Goal: Transaction & Acquisition: Purchase product/service

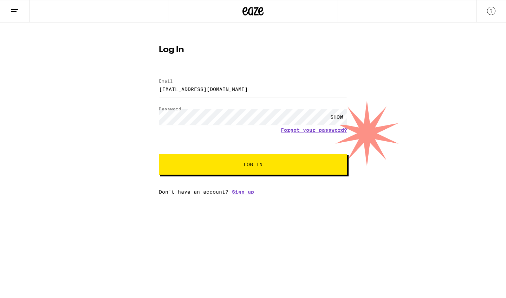
click at [232, 160] on button "Log In" at bounding box center [253, 164] width 189 height 21
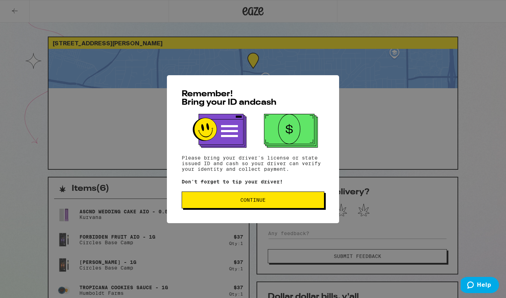
click at [251, 200] on span "Continue" at bounding box center [253, 200] width 25 height 5
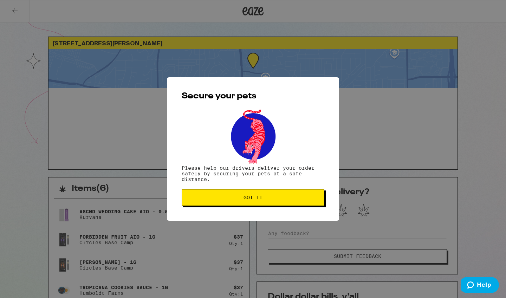
click at [251, 200] on span "Got it" at bounding box center [253, 197] width 19 height 5
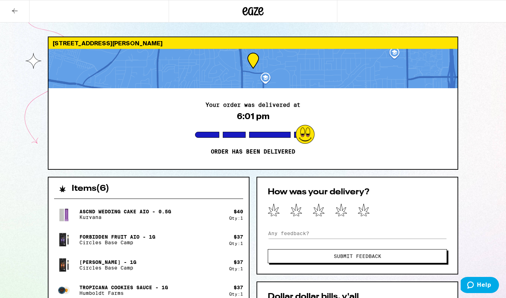
click at [255, 15] on icon at bounding box center [253, 11] width 21 height 13
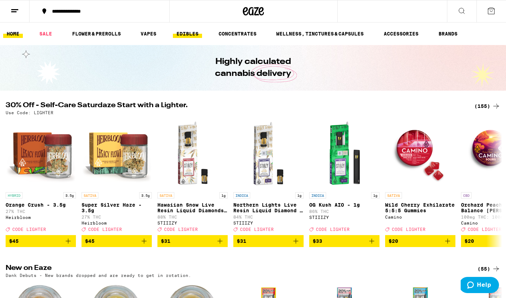
click at [184, 36] on link "EDIBLES" at bounding box center [187, 34] width 29 height 8
click at [188, 33] on link "EDIBLES" at bounding box center [187, 34] width 29 height 8
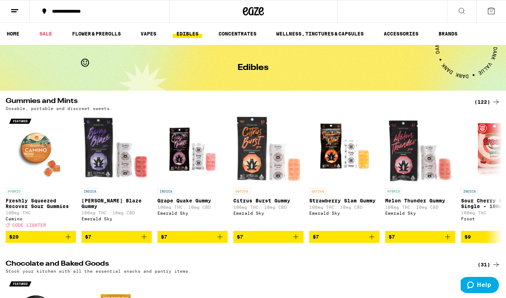
click at [484, 100] on div "(122)" at bounding box center [488, 102] width 26 height 8
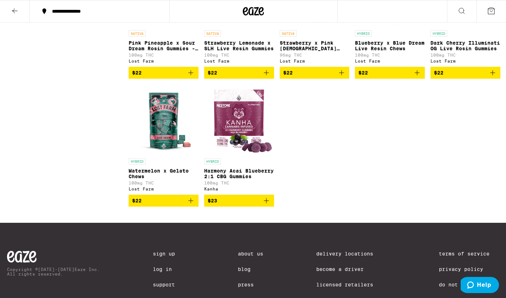
scroll to position [3109, 0]
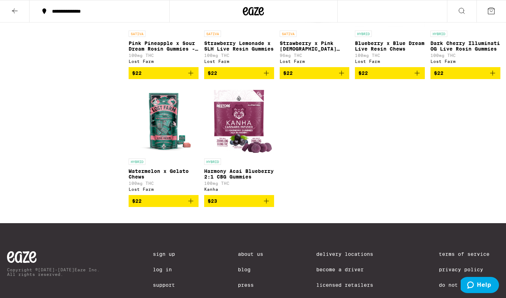
click at [341, 77] on icon "Add to bag" at bounding box center [342, 73] width 8 height 8
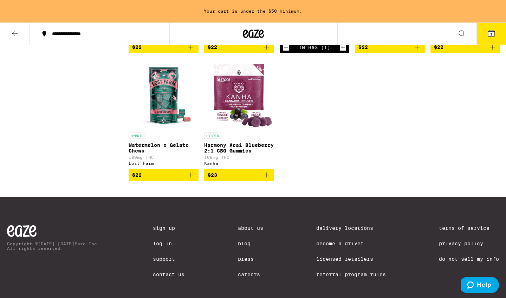
scroll to position [3165, 0]
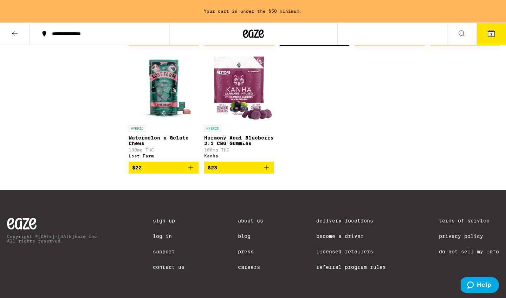
click at [189, 170] on icon "Add to bag" at bounding box center [191, 167] width 5 height 5
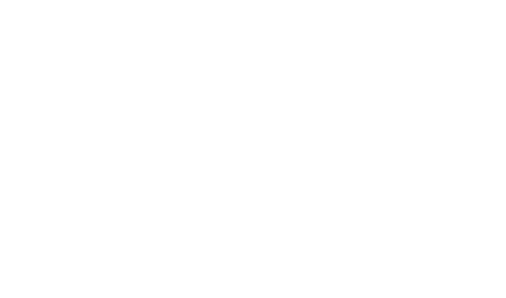
scroll to position [3131, 0]
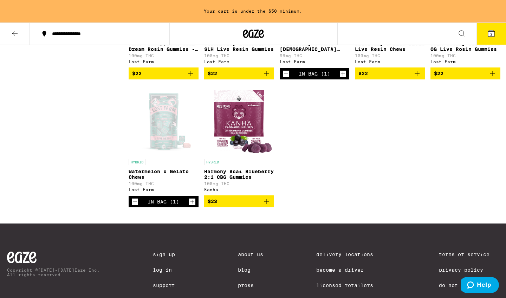
click at [192, 78] on icon "Add to bag" at bounding box center [191, 73] width 8 height 8
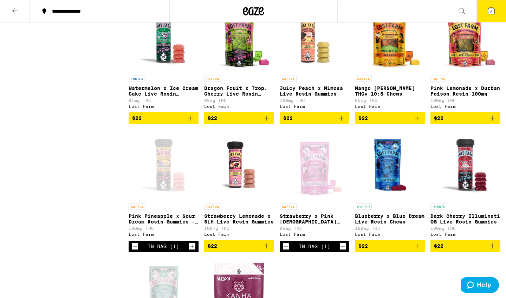
scroll to position [2802, 0]
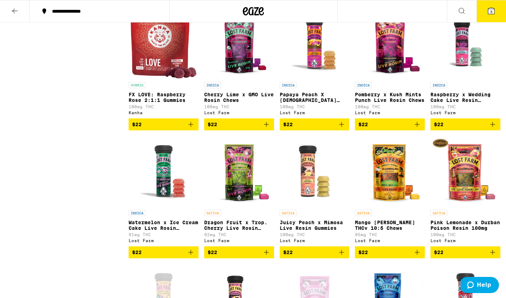
click at [491, 129] on icon "Add to bag" at bounding box center [493, 124] width 8 height 8
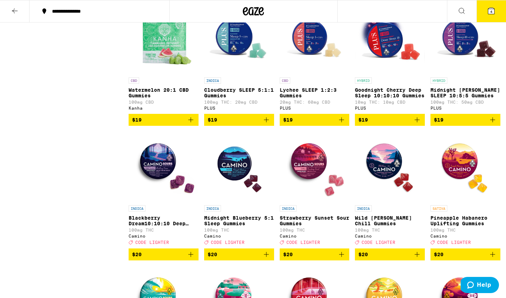
scroll to position [0, 0]
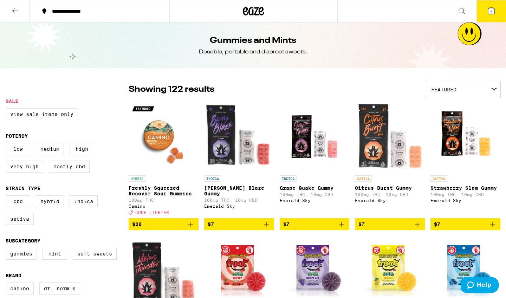
click at [16, 8] on icon at bounding box center [15, 11] width 8 height 8
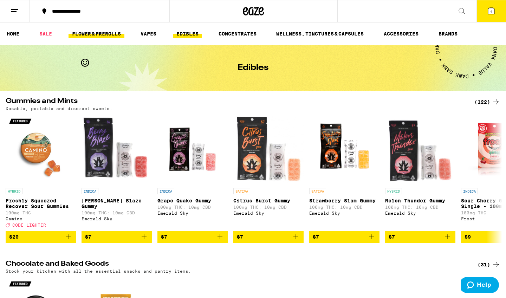
click at [103, 37] on link "FLOWER & PREROLLS" at bounding box center [97, 34] width 56 height 8
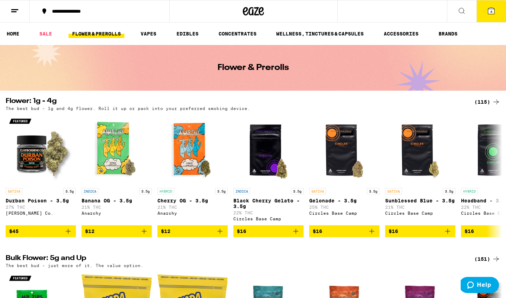
click at [36, 100] on h2 "Flower: 1g - 4g" at bounding box center [236, 102] width 461 height 8
click at [481, 102] on div "(115)" at bounding box center [488, 102] width 26 height 8
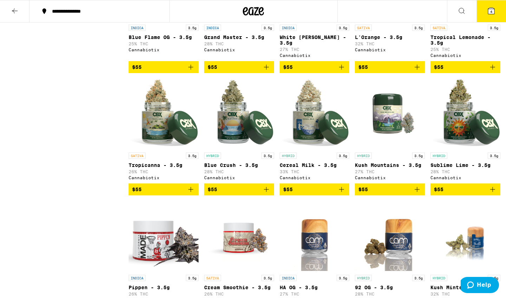
scroll to position [2601, 0]
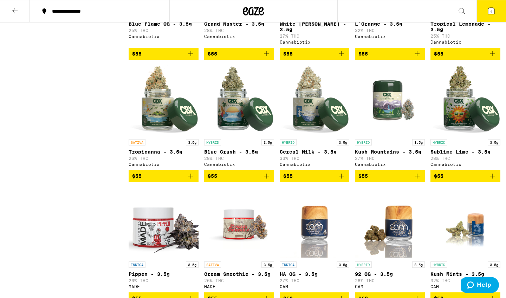
click at [345, 180] on icon "Add to bag" at bounding box center [342, 176] width 8 height 8
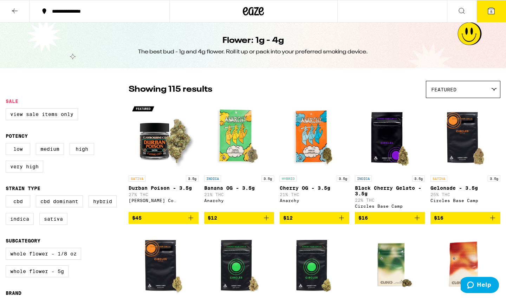
scroll to position [0, 0]
click at [14, 10] on icon at bounding box center [15, 10] width 6 height 5
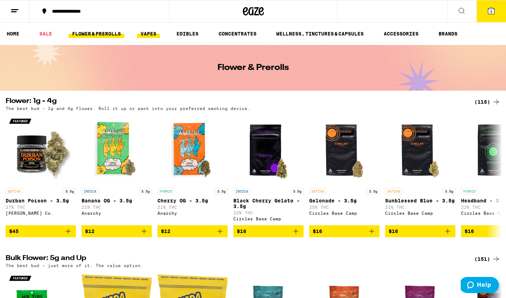
click at [152, 33] on link "VAPES" at bounding box center [148, 34] width 23 height 8
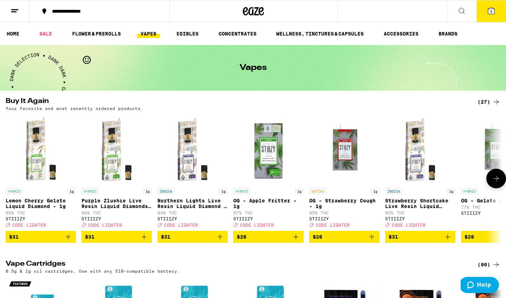
click at [219, 241] on icon "Add to bag" at bounding box center [220, 237] width 8 height 8
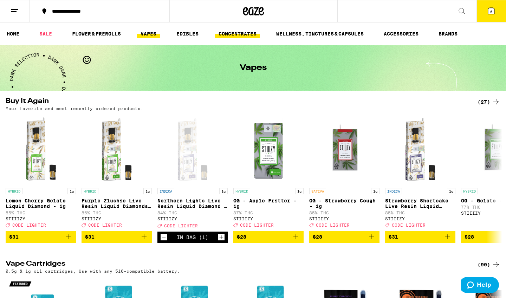
click at [237, 32] on link "CONCENTRATES" at bounding box center [237, 34] width 45 height 8
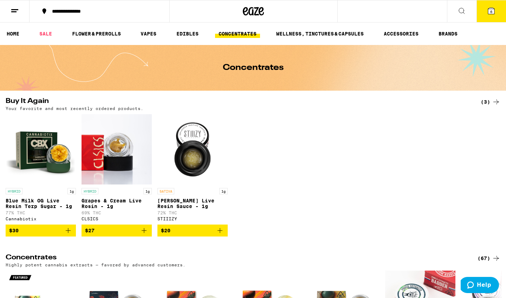
click at [66, 235] on icon "Add to bag" at bounding box center [68, 230] width 8 height 8
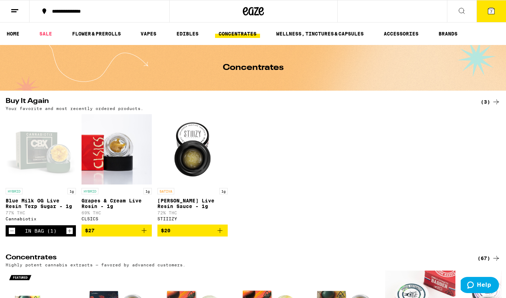
click at [488, 12] on icon at bounding box center [491, 11] width 8 height 8
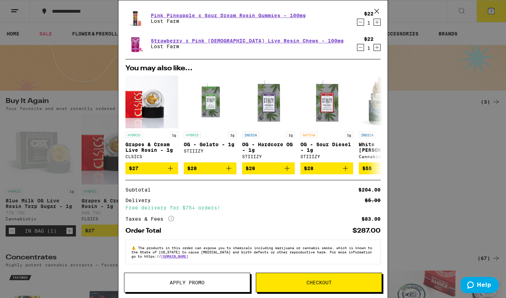
scroll to position [146, 0]
click at [307, 282] on span "Checkout" at bounding box center [319, 282] width 25 height 5
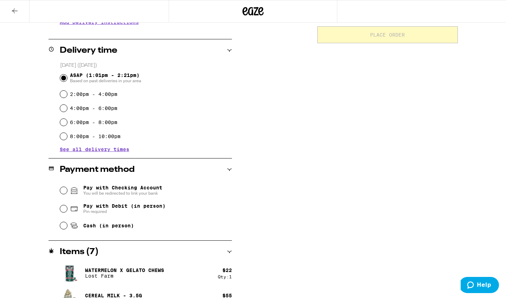
scroll to position [159, 0]
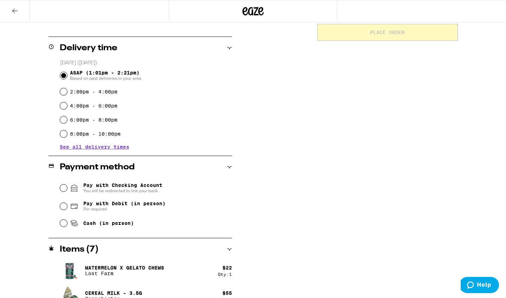
click at [65, 225] on input "Cash (in person)" at bounding box center [63, 223] width 7 height 7
radio input "true"
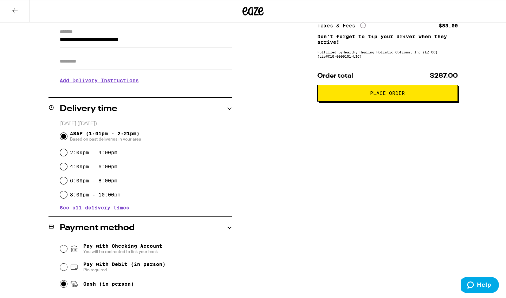
scroll to position [110, 0]
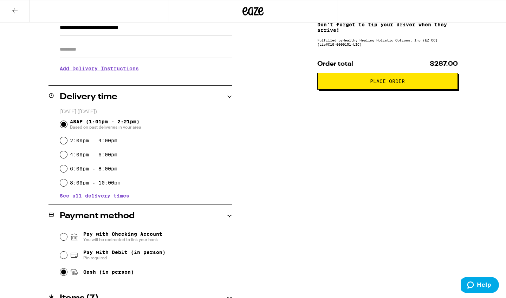
click at [369, 84] on span "Place Order" at bounding box center [388, 81] width 129 height 5
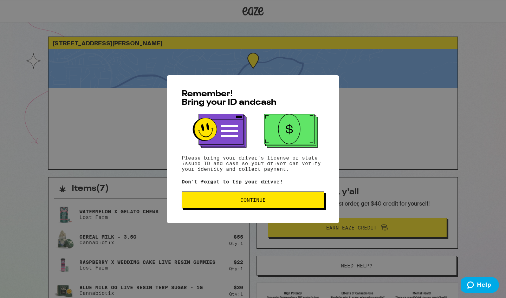
click at [258, 206] on button "Continue" at bounding box center [253, 200] width 143 height 17
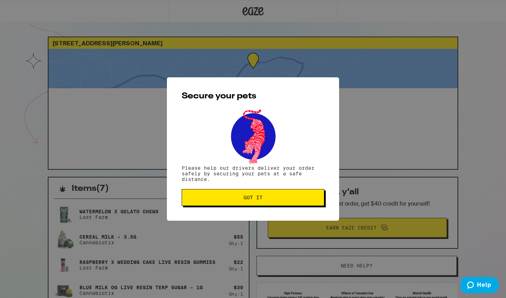
click at [258, 206] on button "Got it" at bounding box center [253, 197] width 143 height 17
